Goal: Find specific page/section: Find specific page/section

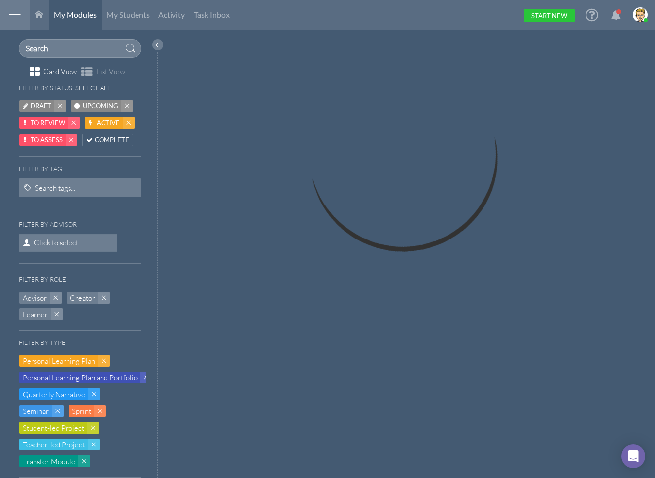
click at [15, 16] on div at bounding box center [15, 15] width 30 height 30
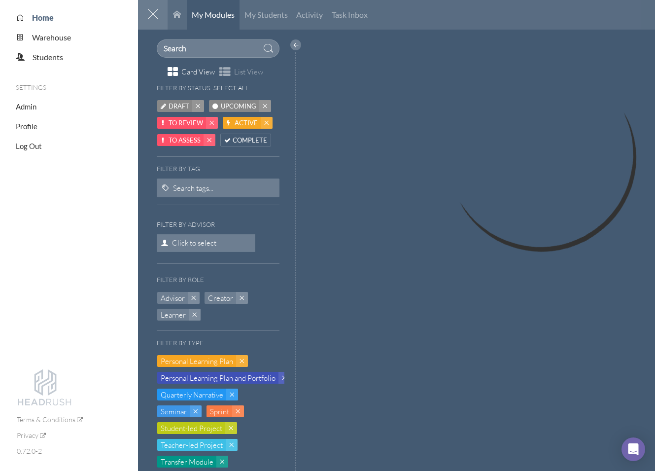
click at [24, 102] on ul "Admin Profile Log Out" at bounding box center [77, 122] width 122 height 57
click at [26, 107] on span "Admin" at bounding box center [26, 106] width 21 height 9
select select "20"
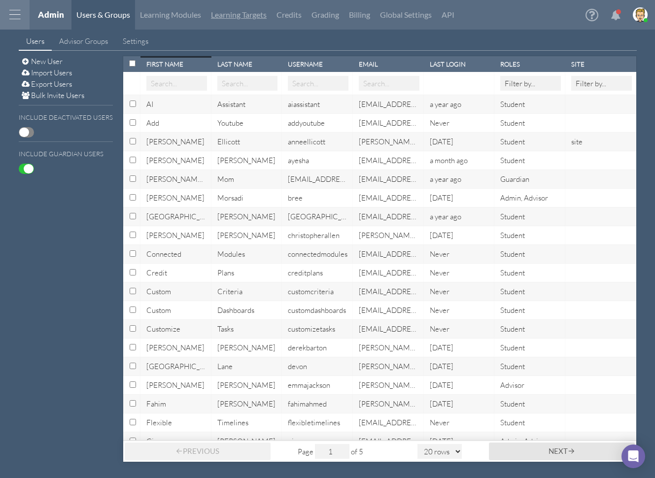
click at [259, 15] on link "Learning Targets" at bounding box center [239, 15] width 66 height 30
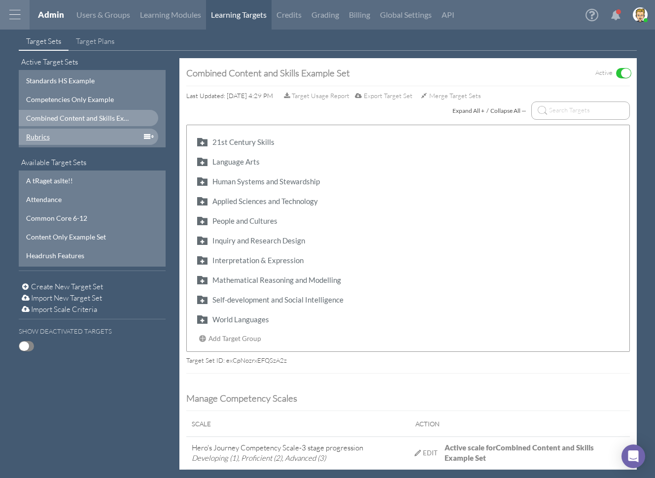
click at [28, 137] on div "Rubrics" at bounding box center [79, 137] width 106 height 10
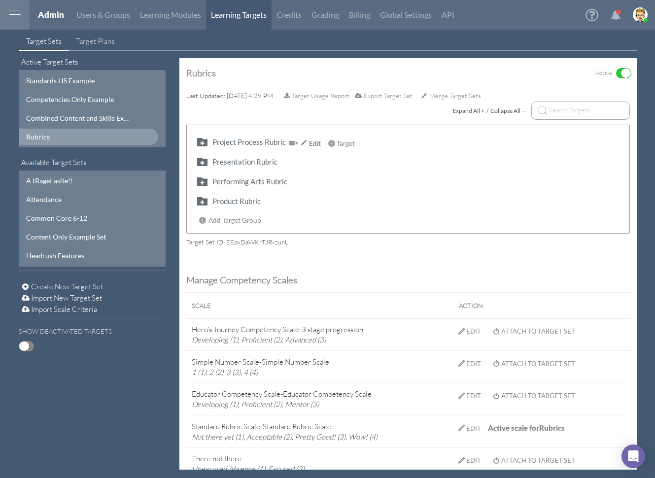
click at [198, 144] on button "button" at bounding box center [202, 141] width 16 height 11
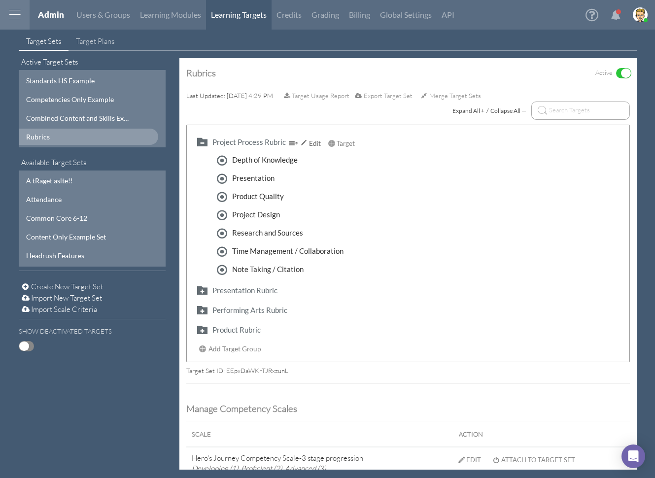
click at [202, 142] on button "button" at bounding box center [202, 141] width 16 height 11
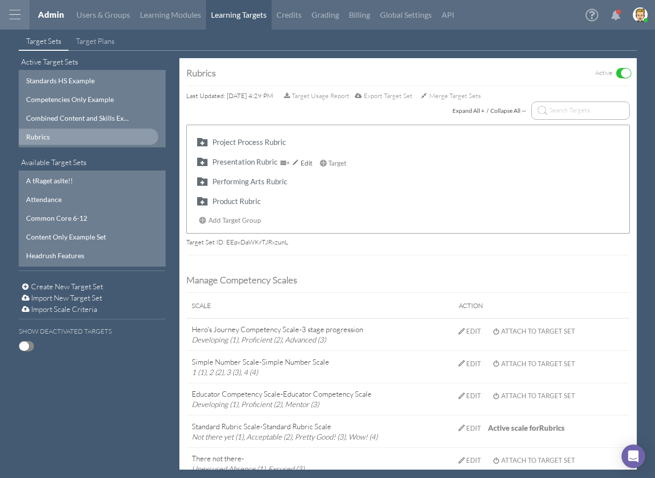
click at [205, 164] on button "button" at bounding box center [202, 161] width 16 height 11
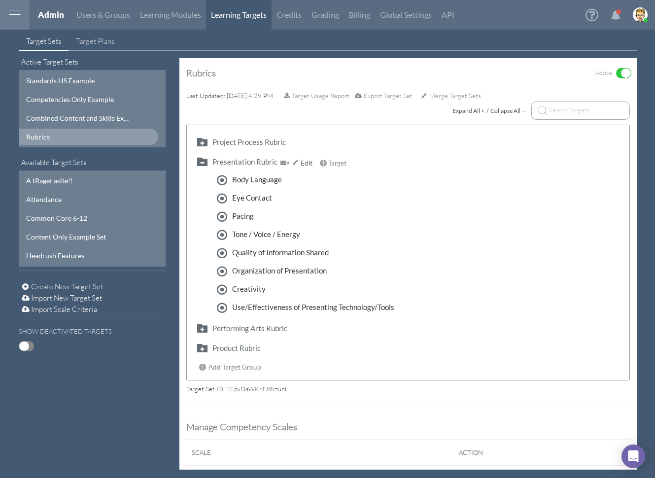
click at [203, 162] on button "button" at bounding box center [202, 161] width 16 height 11
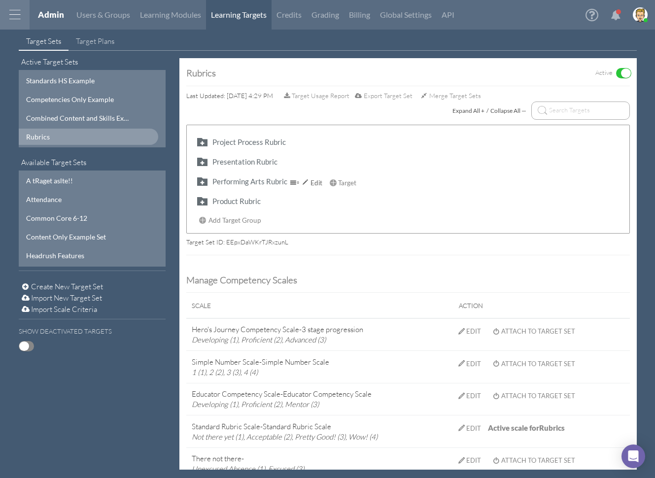
click at [202, 179] on button "button" at bounding box center [202, 180] width 16 height 11
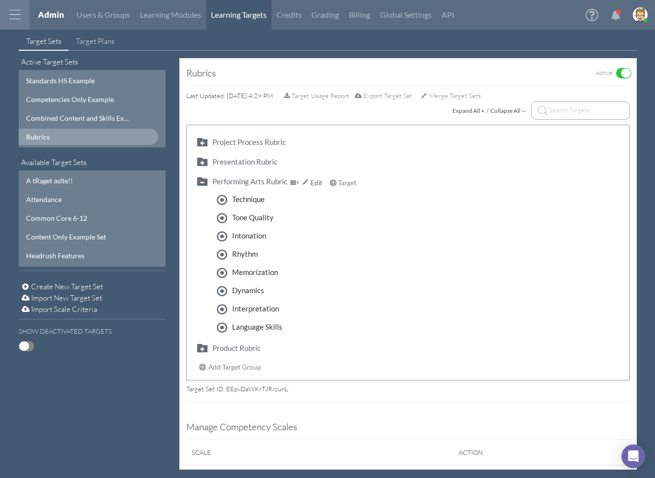
click at [202, 179] on button "button" at bounding box center [202, 180] width 16 height 11
